Goal: Transaction & Acquisition: Book appointment/travel/reservation

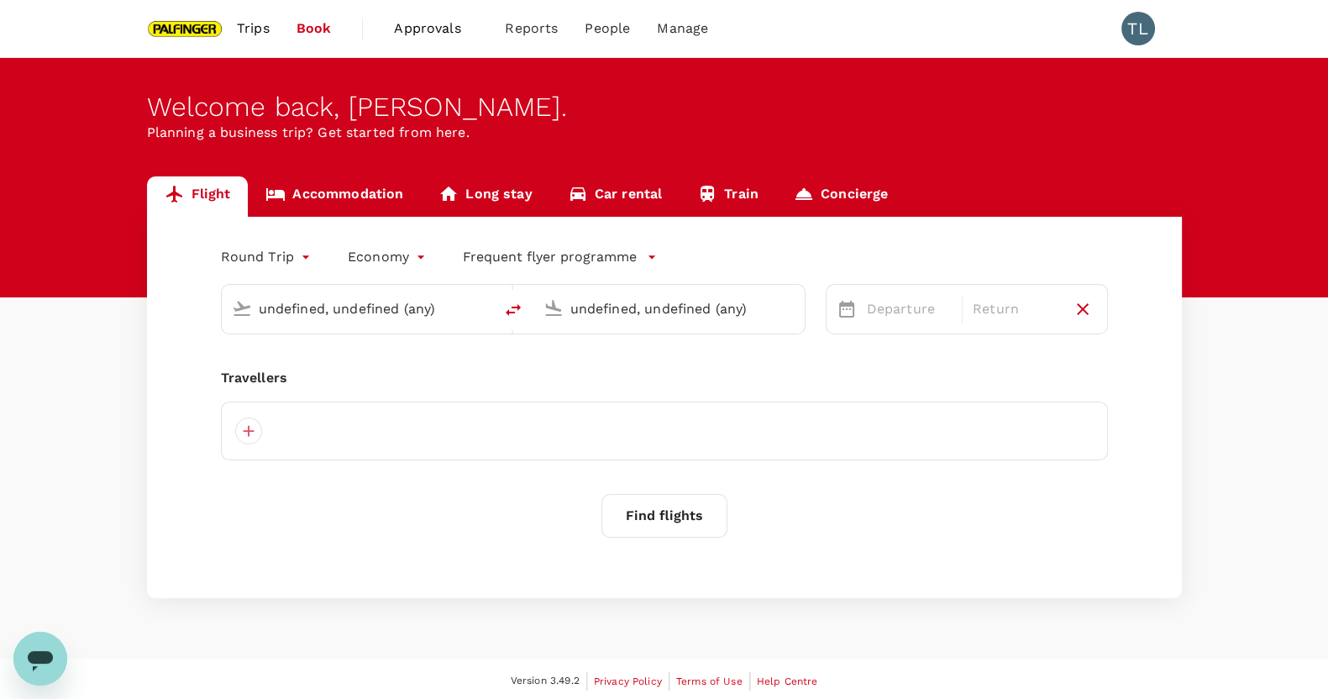
type input "Singapore Changi (SIN)"
type input "Chennai Intl (MAA)"
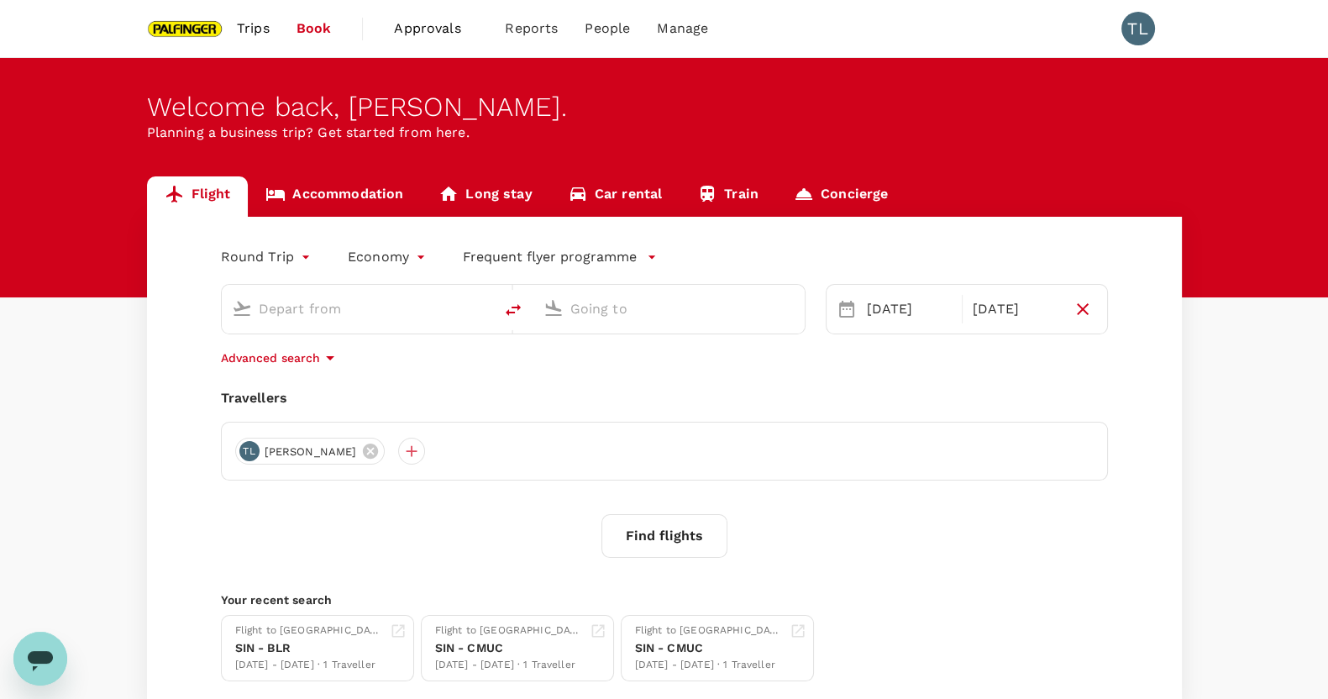
type input "Singapore Changi (SIN)"
type input "Chennai Intl (MAA)"
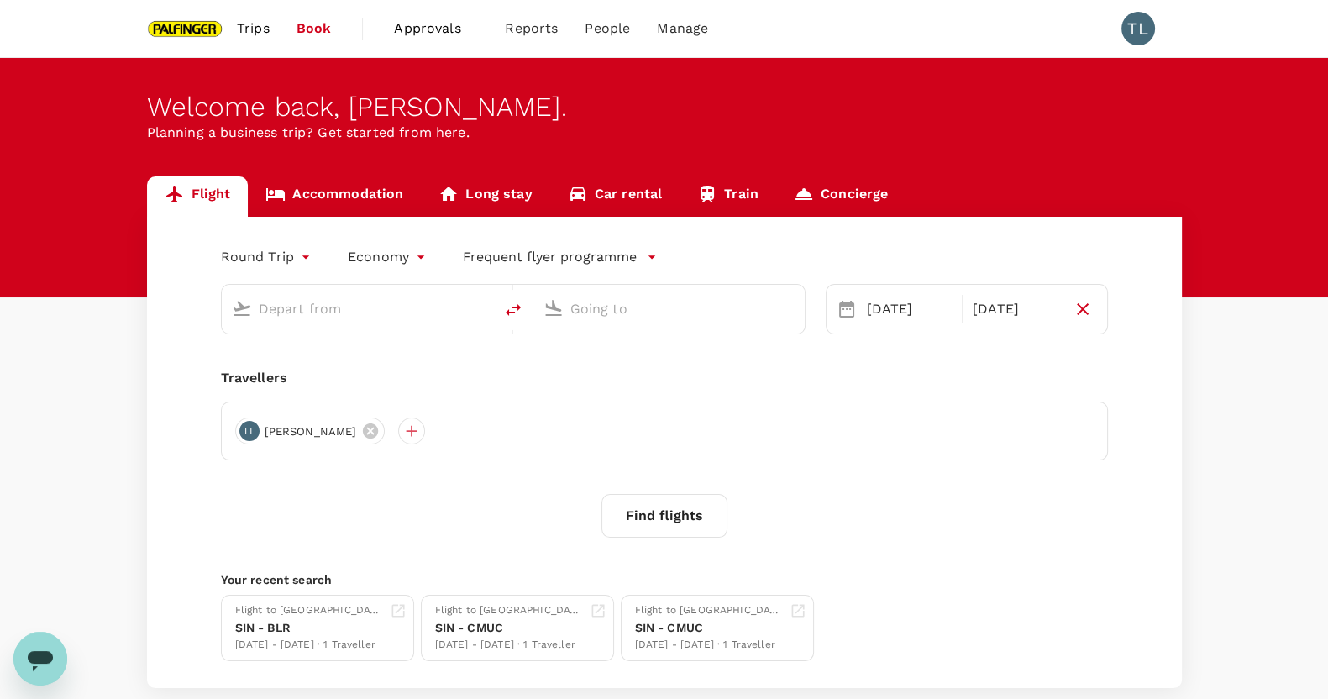
type input "Singapore Changi (SIN)"
type input "Chennai Intl (MAA)"
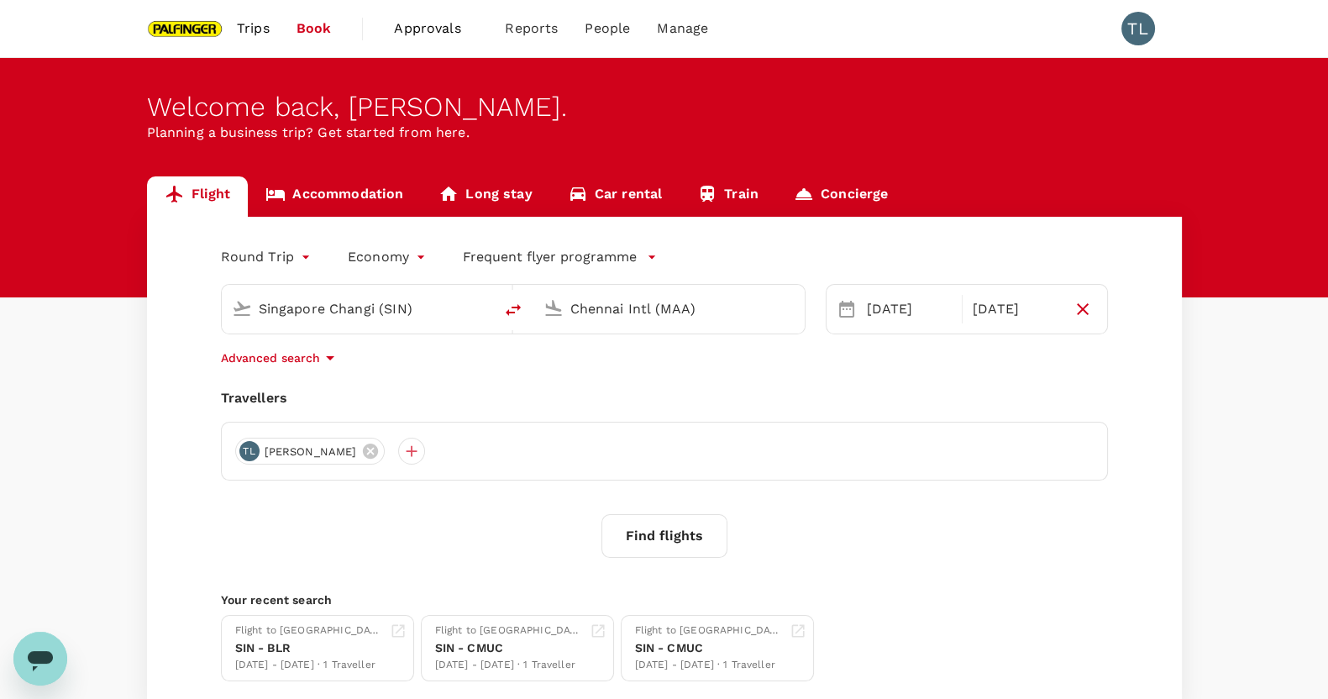
click at [238, 29] on span "Trips" at bounding box center [253, 28] width 33 height 20
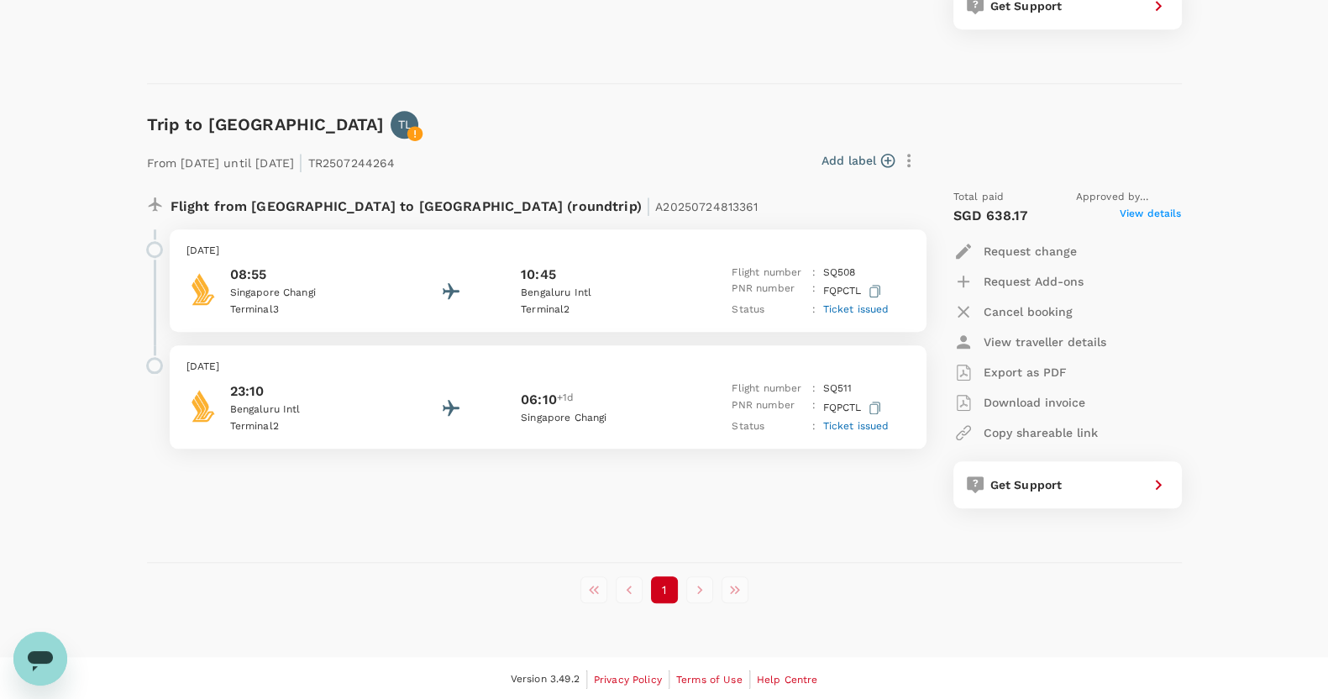
scroll to position [2053, 0]
